Goal: Check status: Check status

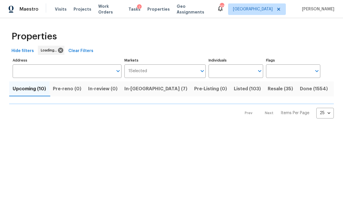
click at [60, 72] on input "Address" at bounding box center [63, 71] width 100 height 14
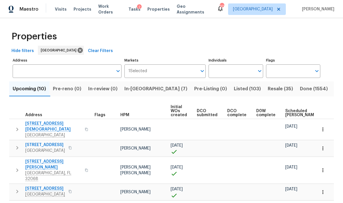
click at [81, 66] on input "Address" at bounding box center [63, 71] width 100 height 14
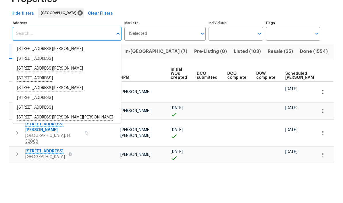
scroll to position [4, 0]
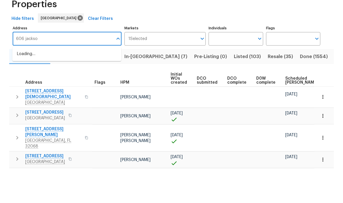
type input "606 jackson"
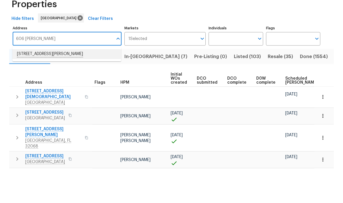
click at [67, 82] on li "606 Jackson Ave N Jacksonville FL 32220" at bounding box center [66, 87] width 109 height 10
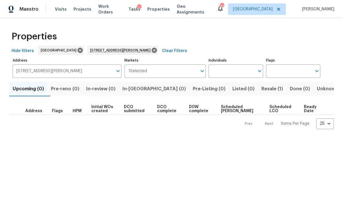
click at [262, 90] on span "Resale (1)" at bounding box center [273, 89] width 22 height 8
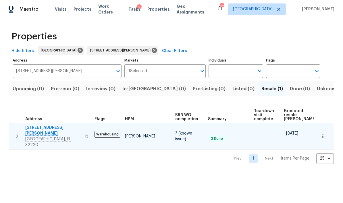
click at [19, 133] on icon "button" at bounding box center [17, 136] width 7 height 7
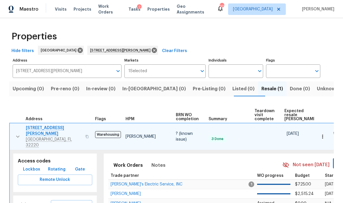
click at [34, 166] on span "Lockbox" at bounding box center [31, 169] width 17 height 7
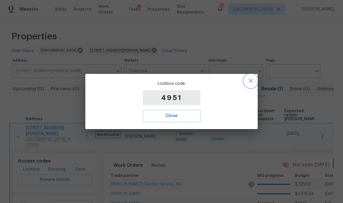
click at [251, 80] on icon "button" at bounding box center [251, 80] width 7 height 7
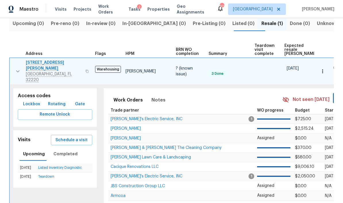
scroll to position [65, 0]
click at [53, 65] on span "[STREET_ADDRESS][PERSON_NAME]" at bounding box center [54, 66] width 56 height 12
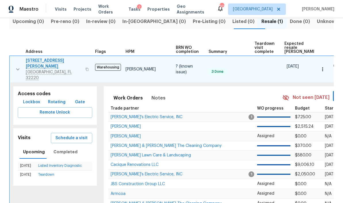
scroll to position [67, 0]
click at [49, 61] on span "[STREET_ADDRESS][PERSON_NAME]" at bounding box center [54, 64] width 56 height 12
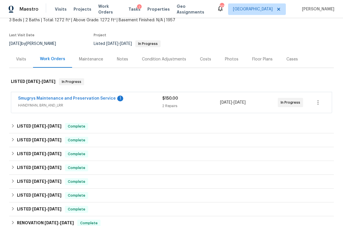
scroll to position [38, 0]
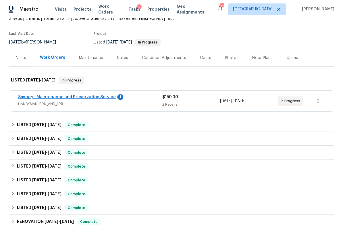
click at [81, 98] on link "Smugrys Maintenance and Preservation Service" at bounding box center [67, 97] width 98 height 4
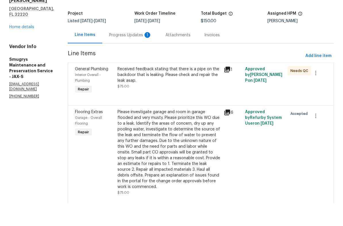
scroll to position [14, 0]
click at [173, 132] on div "Please investigate garage and room in garage flooded and very musty. Please pri…" at bounding box center [169, 172] width 103 height 81
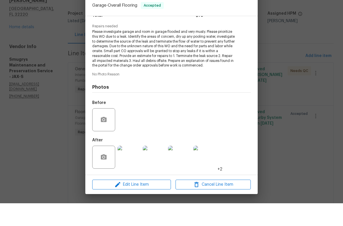
scroll to position [58, 0]
click at [131, 168] on img at bounding box center [129, 179] width 23 height 23
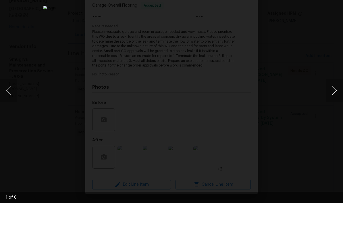
click at [341, 101] on button "Next image" at bounding box center [334, 112] width 17 height 23
click at [338, 101] on button "Next image" at bounding box center [334, 112] width 17 height 23
click at [337, 101] on button "Next image" at bounding box center [334, 112] width 17 height 23
click at [339, 101] on button "Next image" at bounding box center [334, 112] width 17 height 23
click at [336, 101] on button "Next image" at bounding box center [334, 112] width 17 height 23
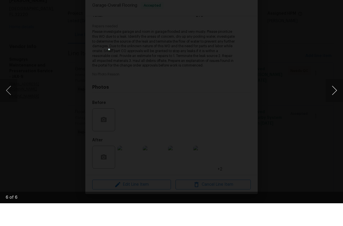
click at [336, 101] on button "Next image" at bounding box center [334, 112] width 17 height 23
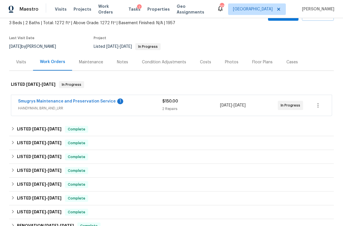
scroll to position [36, 0]
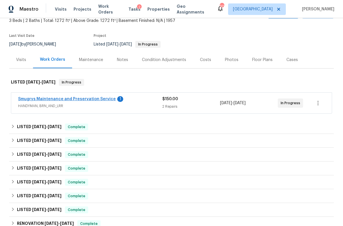
click at [67, 100] on link "Smugrys Maintenance and Preservation Service" at bounding box center [67, 99] width 98 height 4
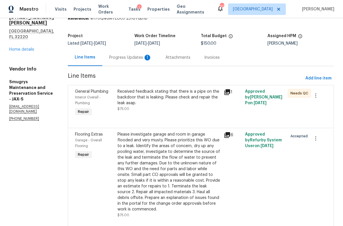
scroll to position [25, 0]
click at [173, 99] on div "Received feedback stating that there is a pipe on the backdoor that is leaking.…" at bounding box center [169, 97] width 103 height 17
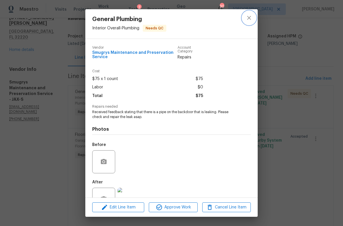
click at [246, 16] on button "close" at bounding box center [249, 18] width 14 height 14
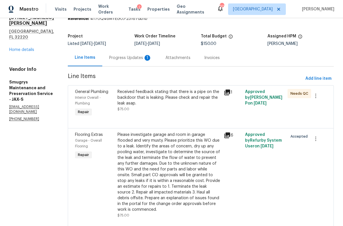
click at [123, 56] on div "Progress Updates 1" at bounding box center [130, 58] width 43 height 6
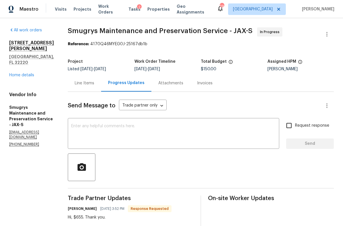
click at [30, 72] on div "[STREET_ADDRESS][PERSON_NAME] Home details" at bounding box center [31, 59] width 45 height 38
click at [31, 75] on link "Home details" at bounding box center [21, 75] width 25 height 4
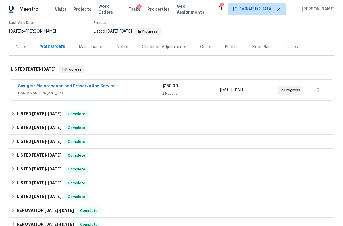
scroll to position [62, 0]
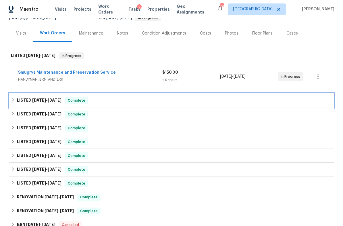
click at [118, 100] on div "LISTED [DATE] - [DATE] Complete" at bounding box center [171, 100] width 321 height 7
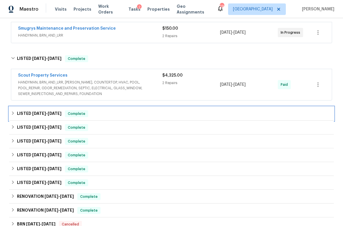
click at [159, 115] on div "LISTED [DATE] - [DATE] Complete" at bounding box center [171, 113] width 321 height 7
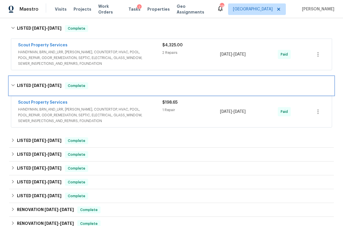
scroll to position [159, 0]
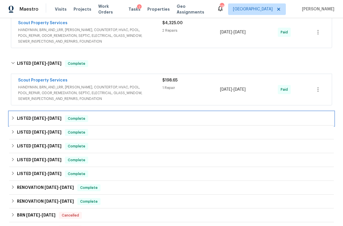
click at [187, 118] on div "LISTED [DATE] - [DATE] Complete" at bounding box center [171, 118] width 321 height 7
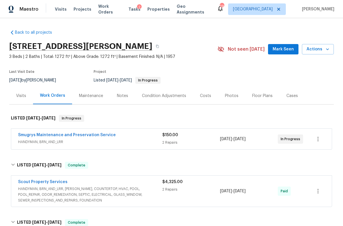
scroll to position [0, 0]
